Goal: Obtain resource: Obtain resource

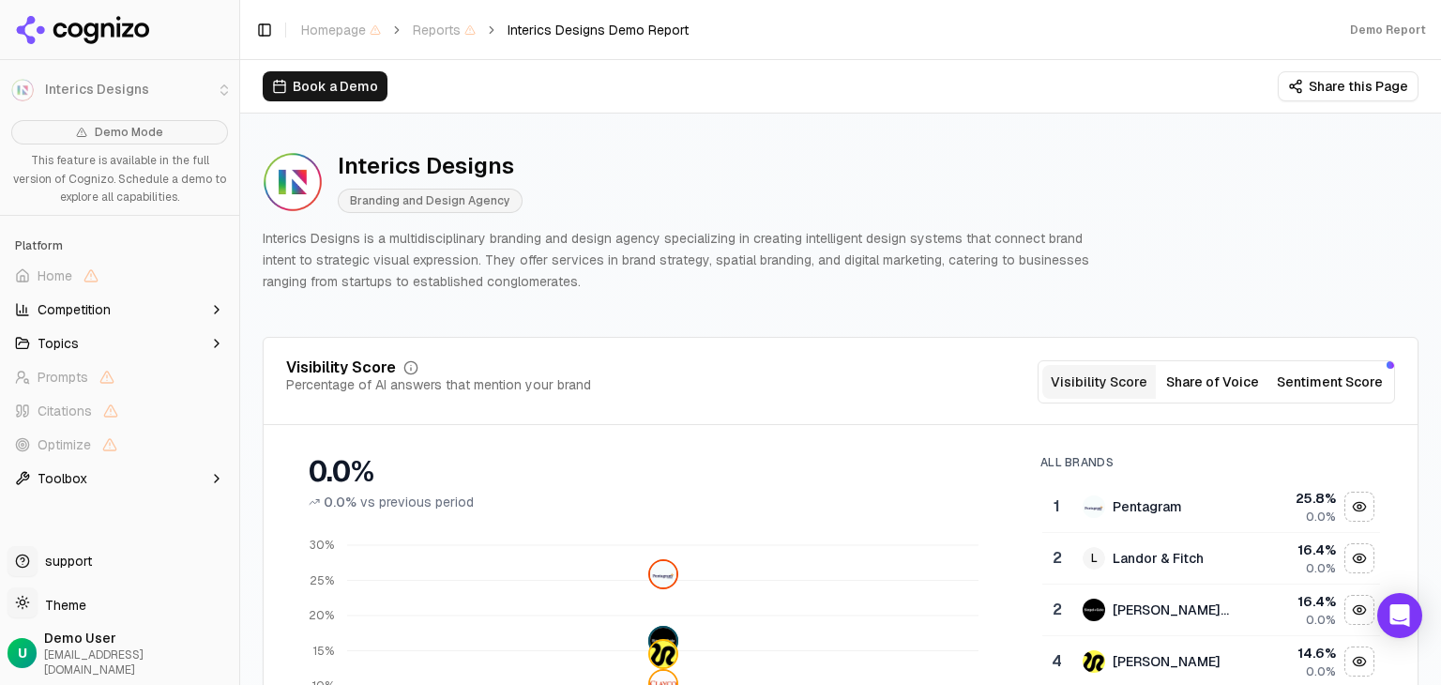
click at [1306, 76] on button "Share this Page" at bounding box center [1348, 86] width 141 height 30
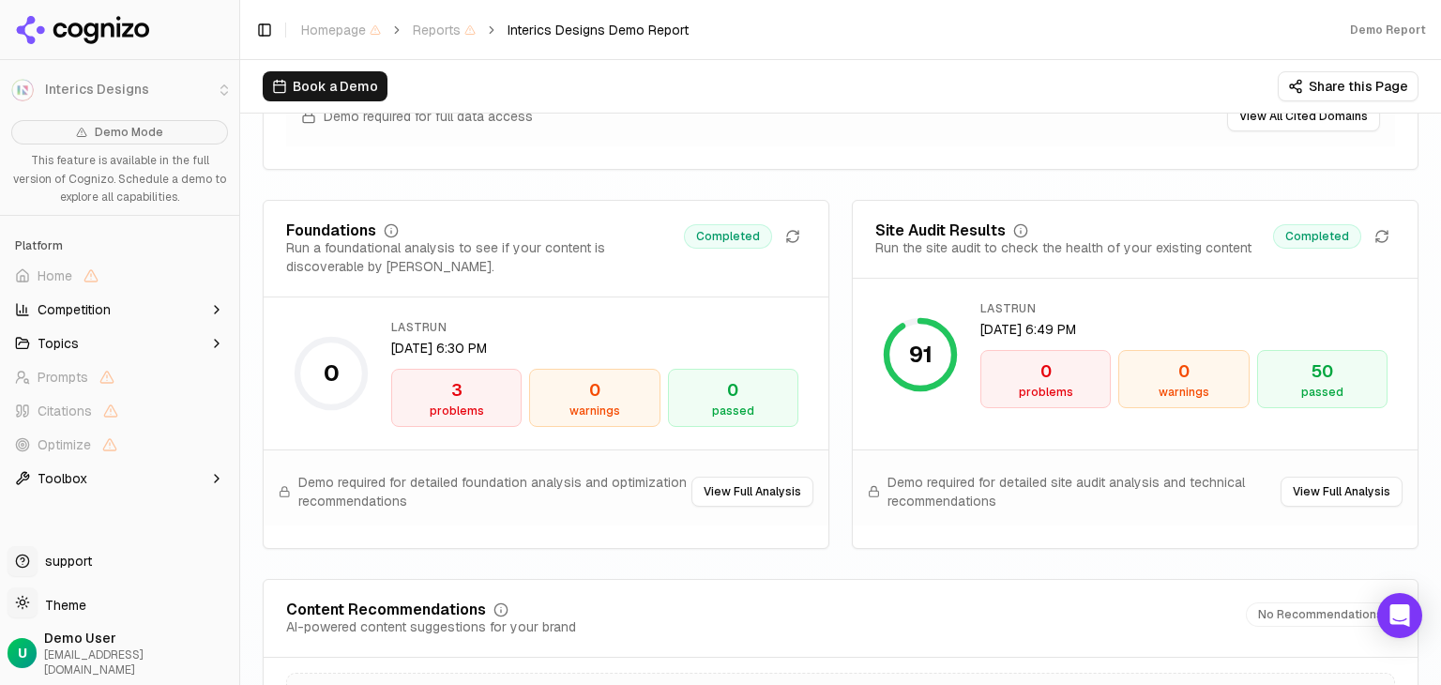
scroll to position [2721, 0]
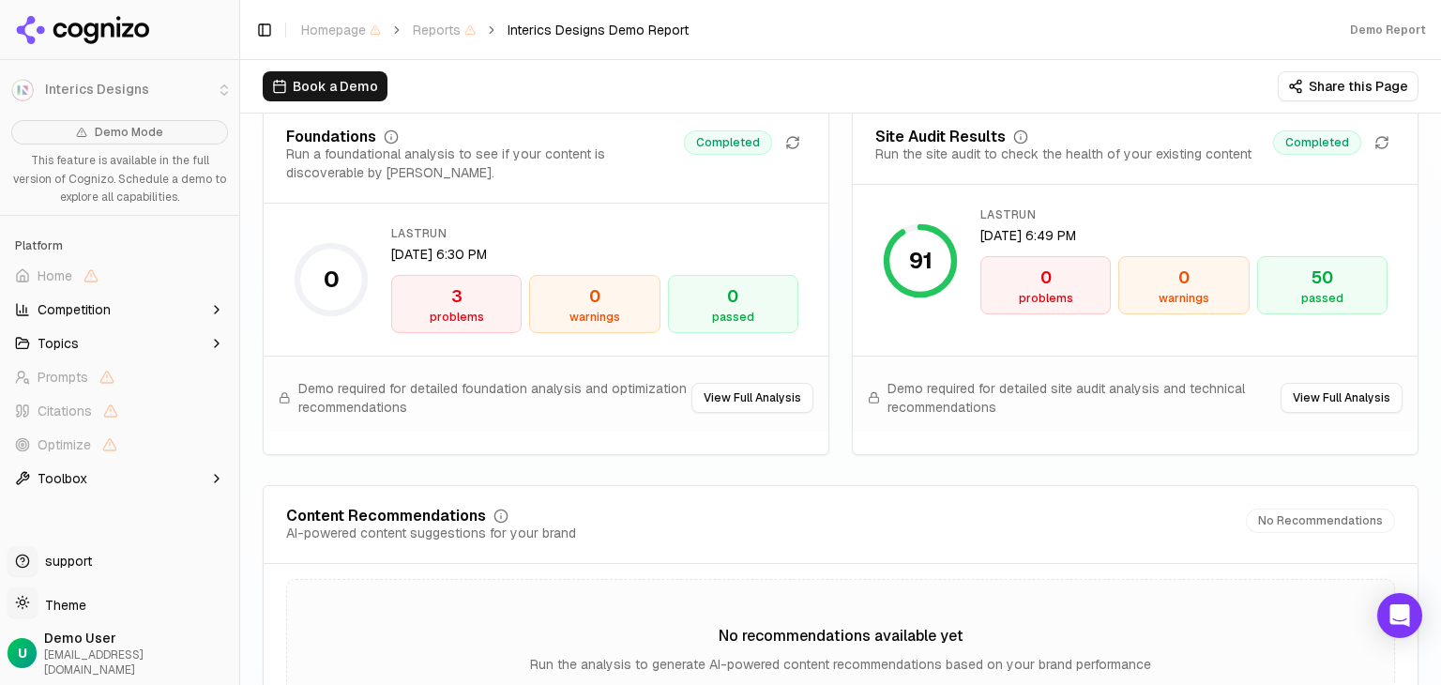
click at [1309, 406] on button "View Full Analysis" at bounding box center [1342, 398] width 122 height 30
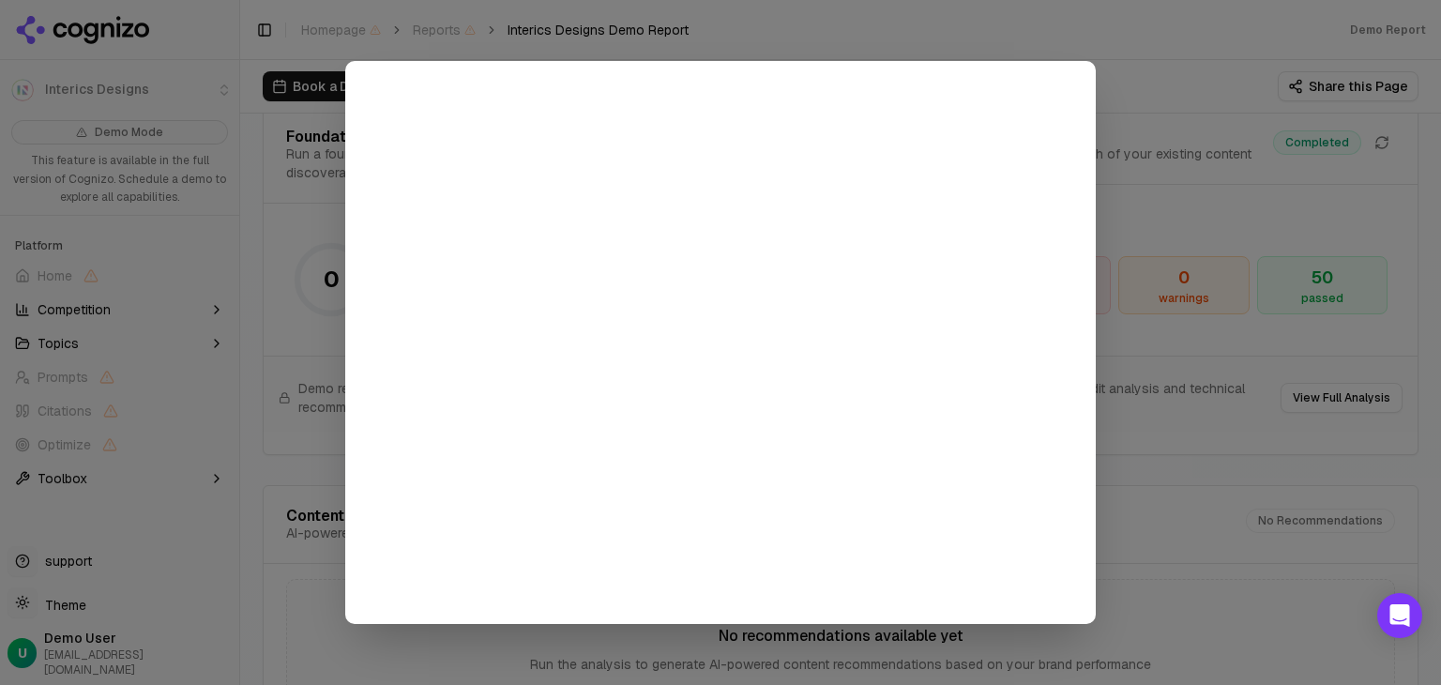
click at [1175, 453] on div at bounding box center [720, 342] width 1441 height 685
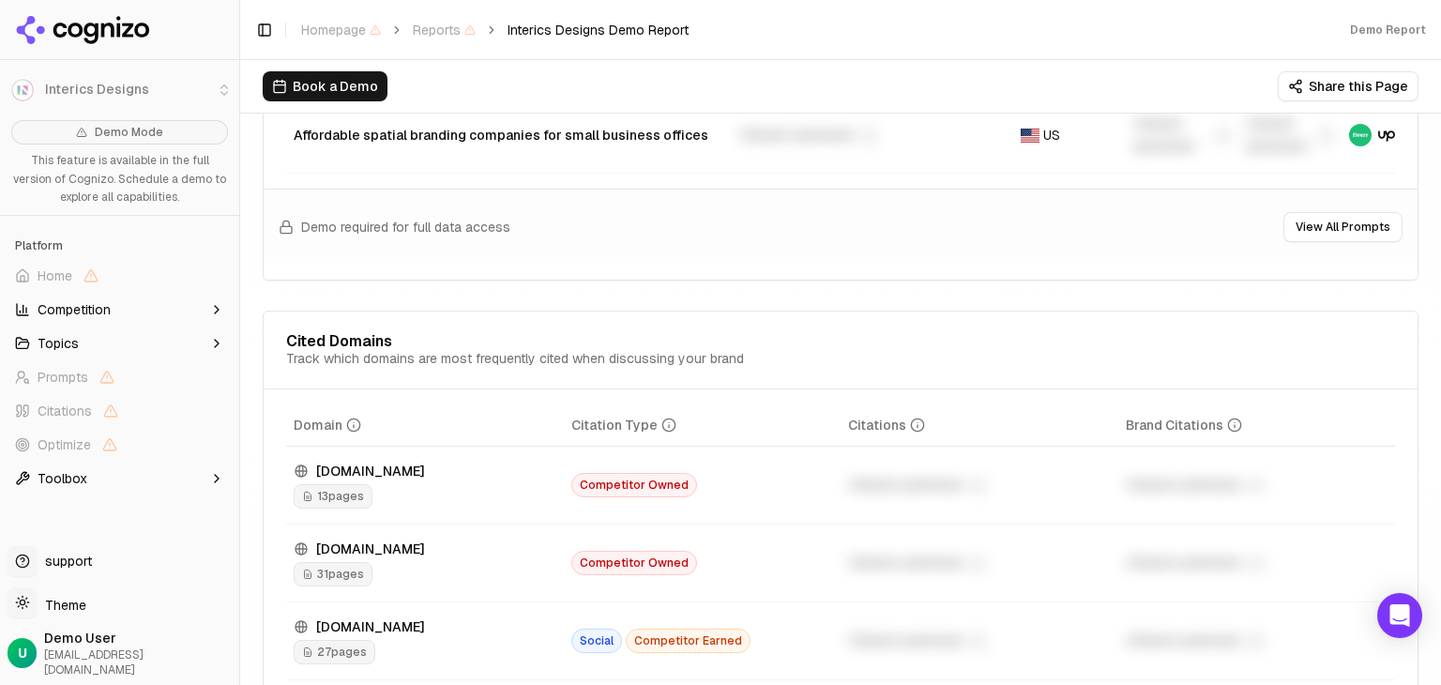
scroll to position [1501, 0]
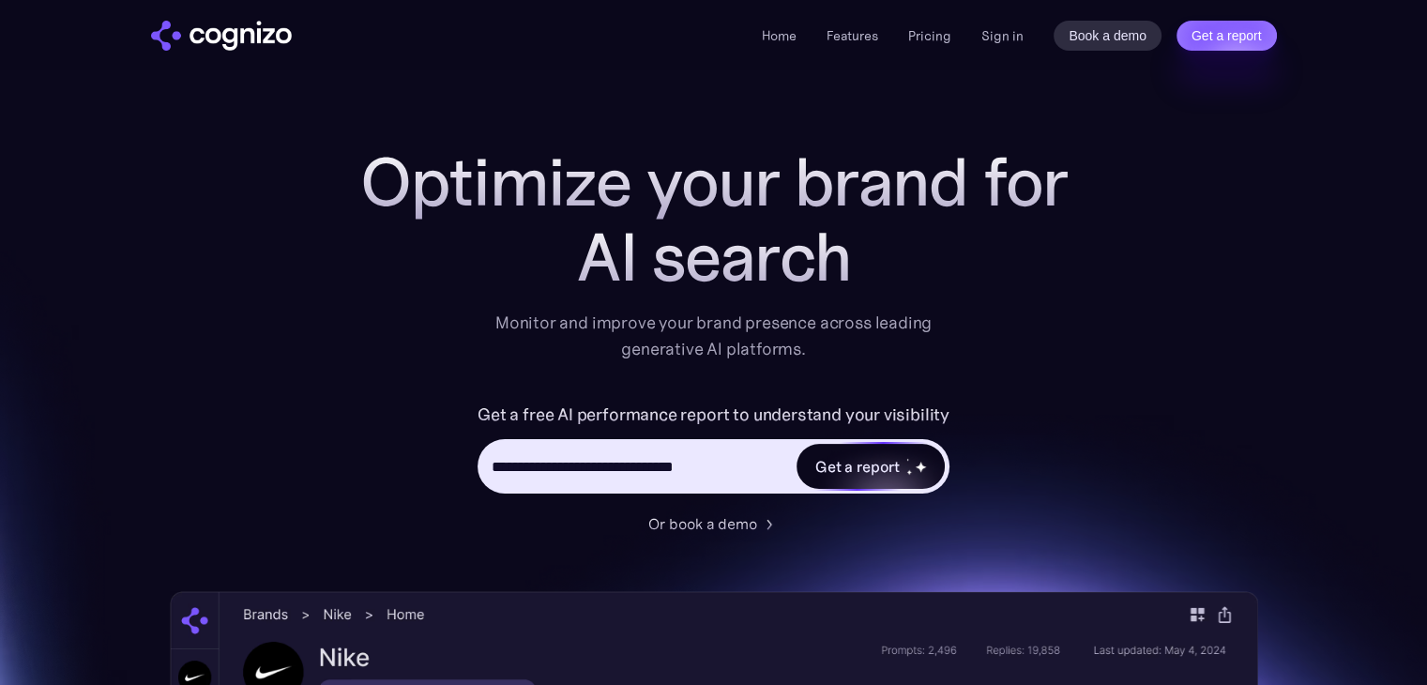
scroll to position [188, 0]
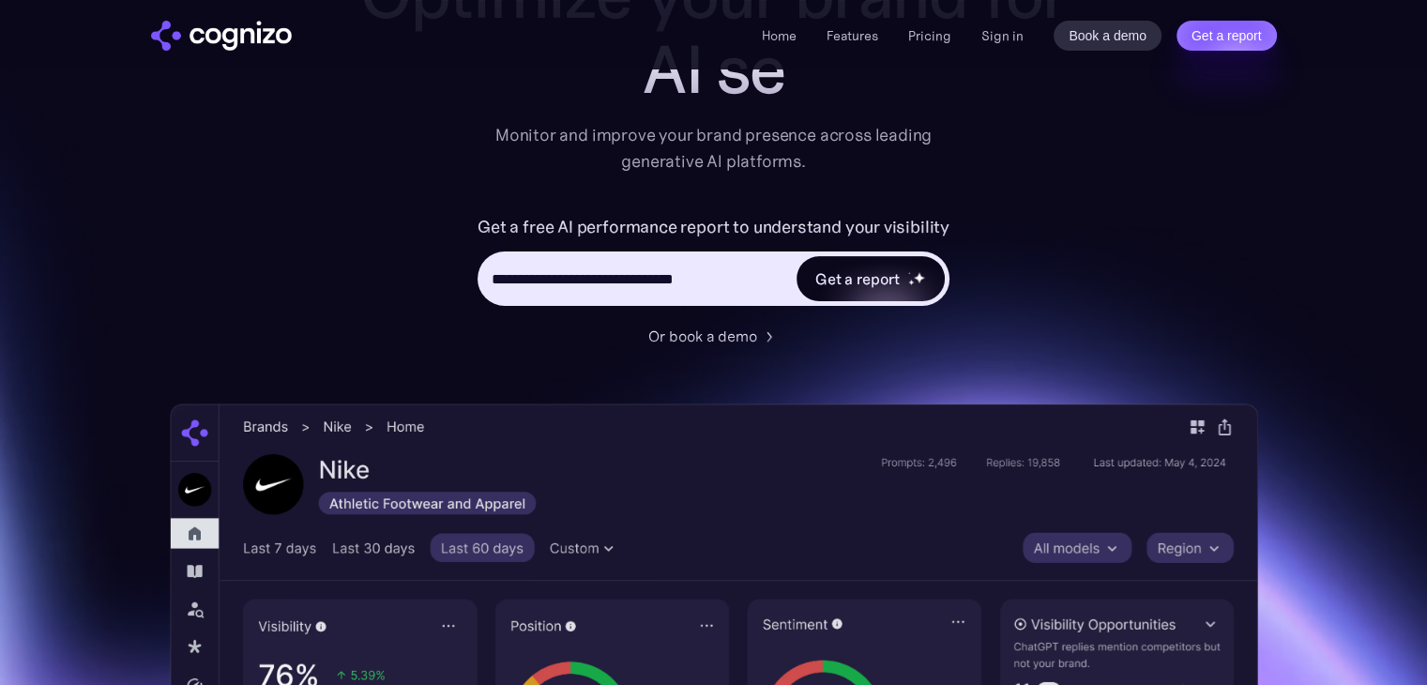
click at [861, 271] on div "Get a report" at bounding box center [857, 278] width 84 height 23
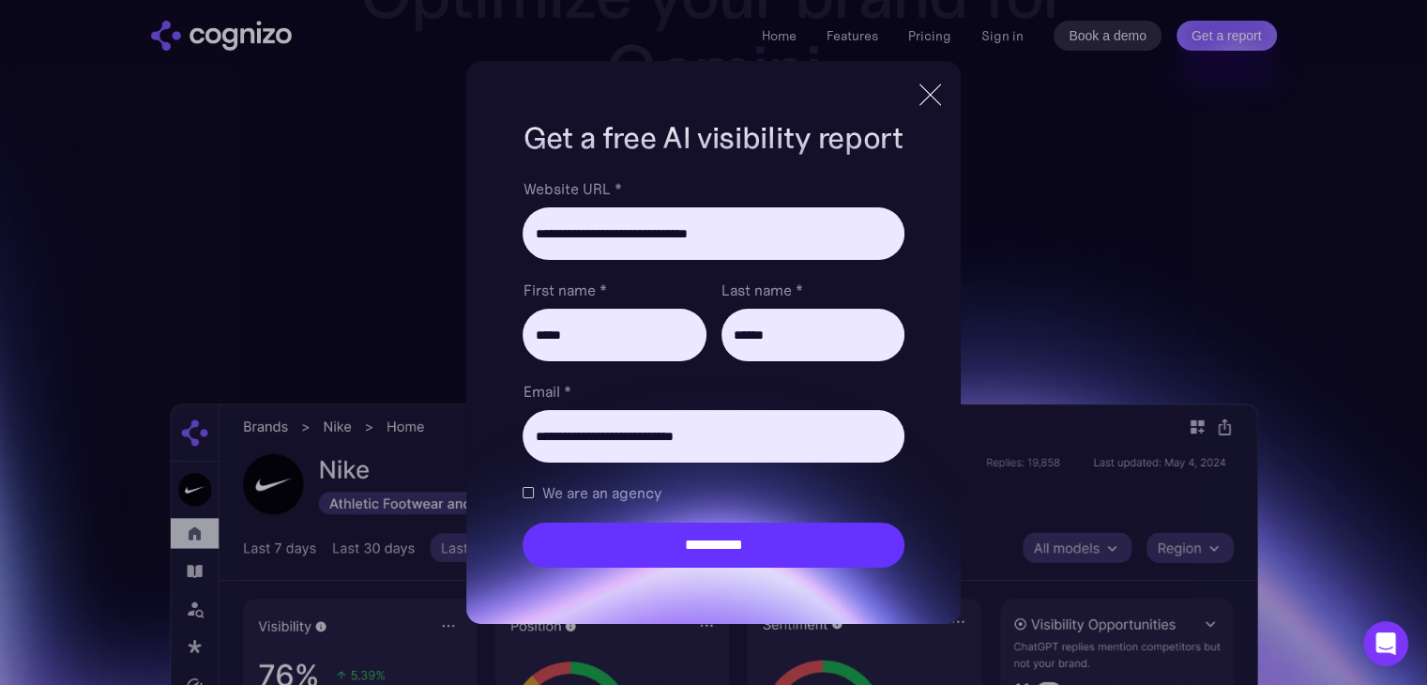
click at [533, 492] on label "We are an agency" at bounding box center [592, 492] width 138 height 23
drag, startPoint x: 522, startPoint y: 491, endPoint x: 557, endPoint y: 515, distance: 43.2
click at [523, 493] on div "Brand Report Form" at bounding box center [528, 492] width 11 height 11
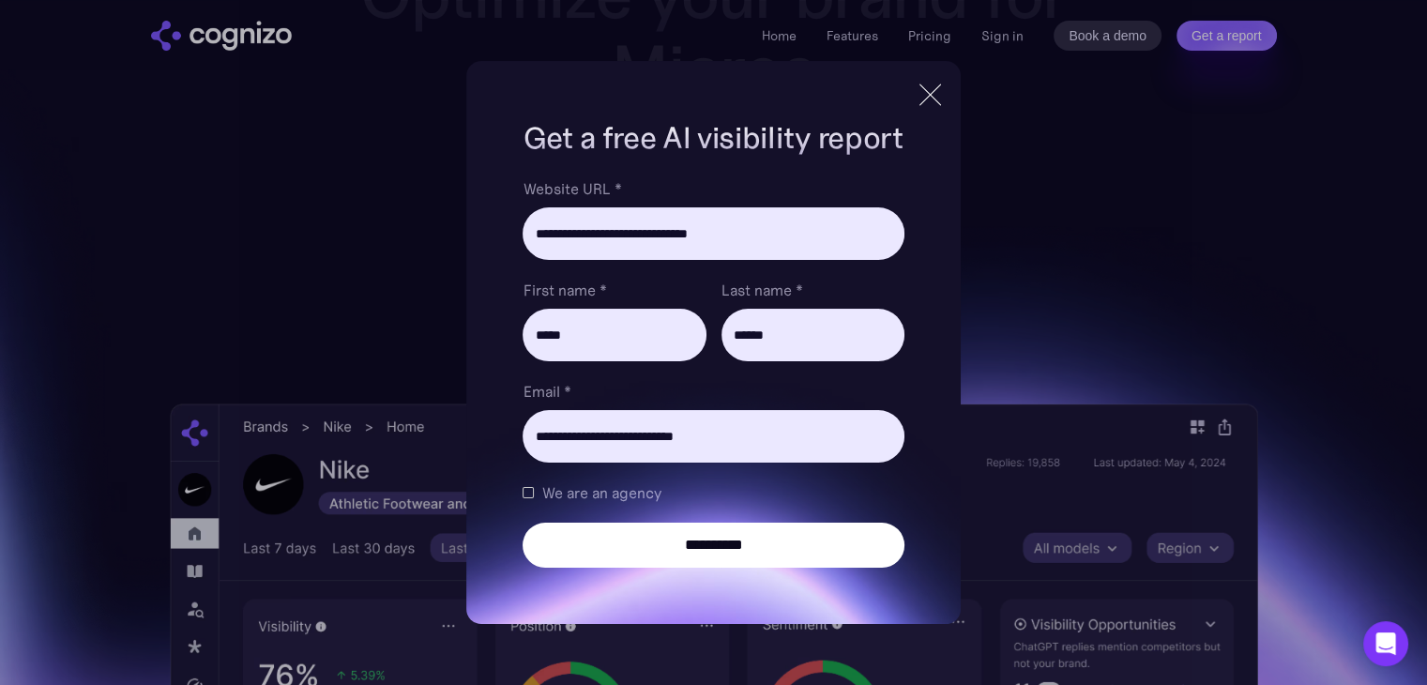
click at [682, 534] on input "**********" at bounding box center [713, 545] width 381 height 45
type input "**********"
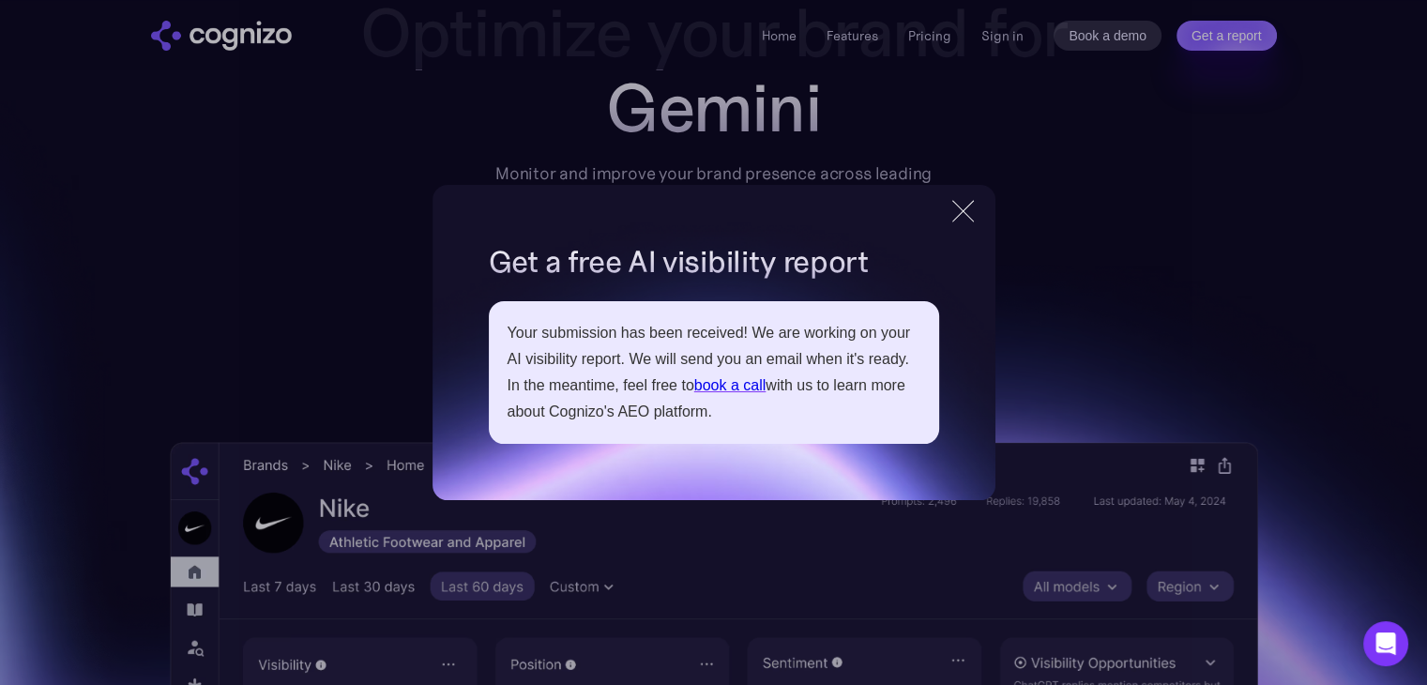
scroll to position [94, 0]
